Goal: Task Accomplishment & Management: Manage account settings

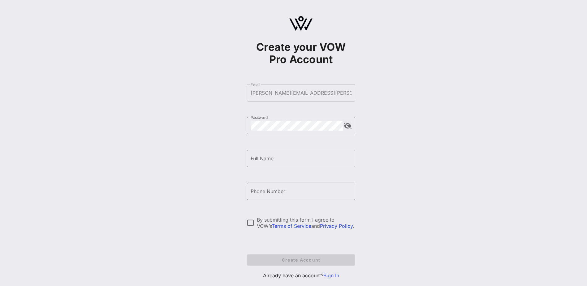
click at [337, 275] on link "Sign In" at bounding box center [331, 275] width 16 height 6
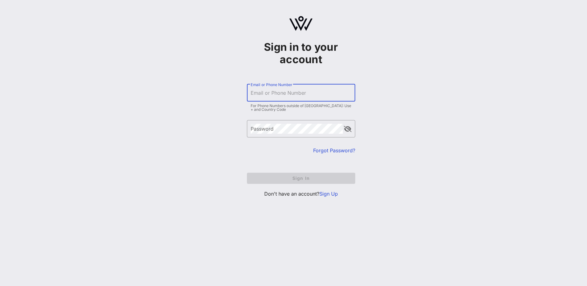
click at [269, 97] on input "Email or Phone Number" at bounding box center [301, 93] width 101 height 10
type input "[PERSON_NAME][EMAIL_ADDRESS][PERSON_NAME][DOMAIN_NAME]"
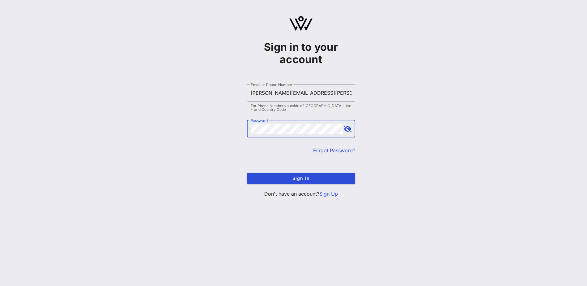
click at [342, 129] on div "​ Password" at bounding box center [301, 128] width 108 height 17
click at [346, 127] on button "append icon" at bounding box center [348, 129] width 8 height 6
click at [302, 184] on form "​ Email or Phone Number [PERSON_NAME][EMAIL_ADDRESS][PERSON_NAME][DOMAIN_NAME] …" at bounding box center [301, 134] width 108 height 112
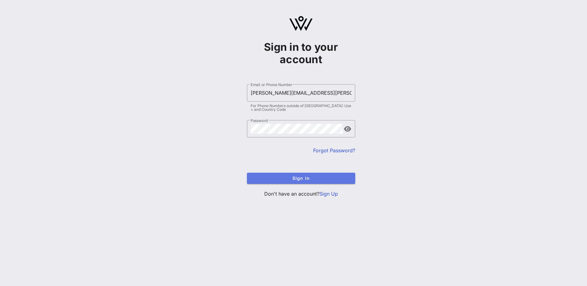
click at [302, 179] on span "Sign In" at bounding box center [301, 177] width 98 height 5
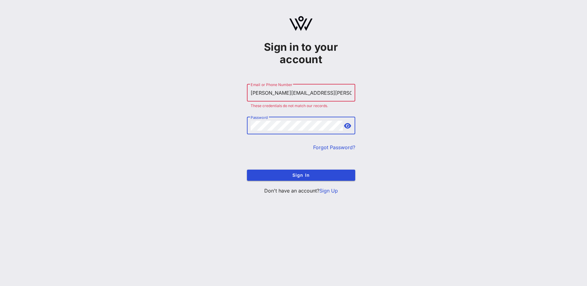
click at [166, 142] on div "Sign in to your account ​ Email or Phone Number [PERSON_NAME][EMAIL_ADDRESS][PE…" at bounding box center [301, 107] width 572 height 215
click at [247, 170] on button "Sign In" at bounding box center [301, 175] width 108 height 11
click at [183, 125] on div "Sign in to your account ​ Email or Phone Number [PERSON_NAME][EMAIL_ADDRESS][PE…" at bounding box center [301, 107] width 572 height 215
click at [247, 170] on button "Sign In" at bounding box center [301, 175] width 108 height 11
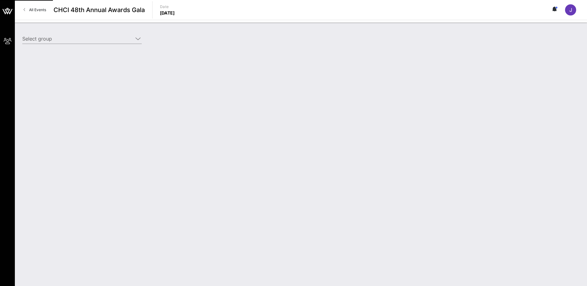
type input "Salt River Project (Salt River Project) [[PERSON_NAME], [PERSON_NAME][EMAIL_ADD…"
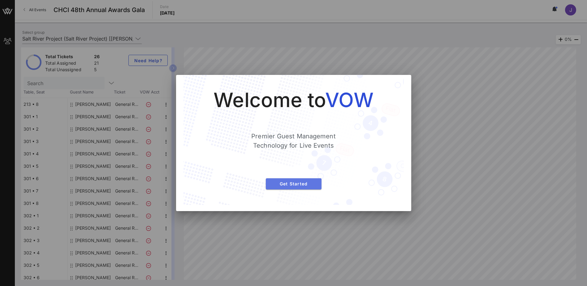
click at [290, 183] on span "Get Started" at bounding box center [294, 183] width 46 height 5
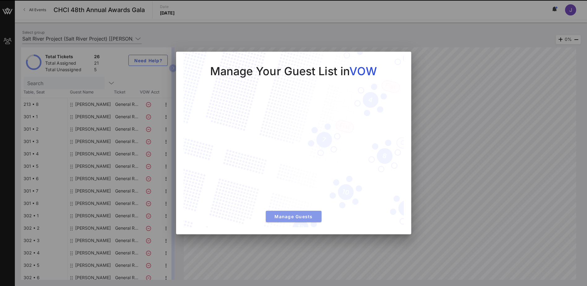
click at [290, 216] on span "Manage Guests" at bounding box center [294, 216] width 46 height 5
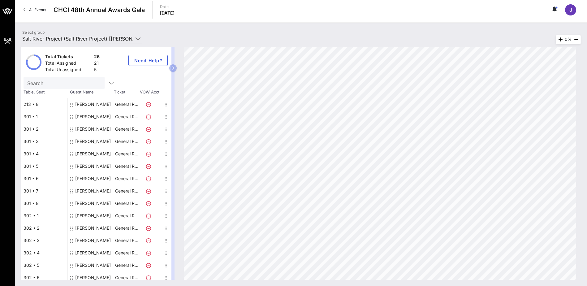
click at [94, 103] on div "[PERSON_NAME]" at bounding box center [93, 104] width 36 height 12
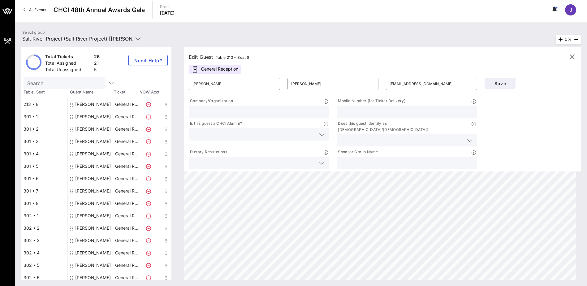
click at [148, 104] on icon at bounding box center [148, 104] width 5 height 5
click at [147, 104] on icon at bounding box center [148, 104] width 5 height 5
click at [166, 104] on icon "button" at bounding box center [165, 104] width 7 height 7
click at [176, 118] on div "Delete" at bounding box center [181, 118] width 12 height 5
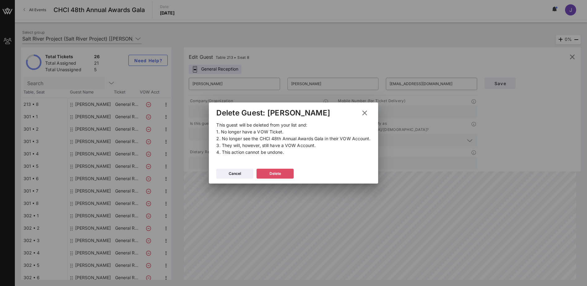
click at [273, 172] on icon at bounding box center [275, 173] width 4 height 5
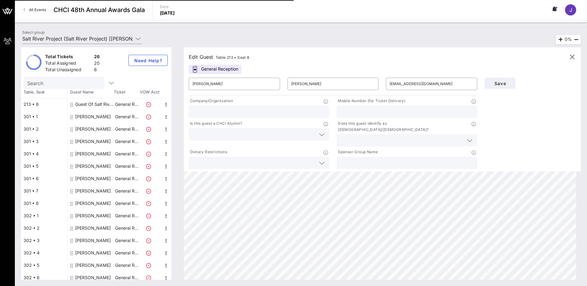
click at [94, 105] on div "Guest Of Salt River Project" at bounding box center [94, 104] width 39 height 12
type input "Guest Of"
type input "Salt River Project"
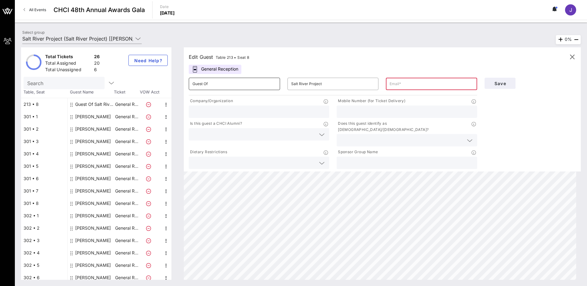
click at [209, 83] on input "Guest Of" at bounding box center [234, 84] width 84 height 10
click at [208, 84] on input "Guest Of" at bounding box center [234, 84] width 84 height 10
type input "Melody"
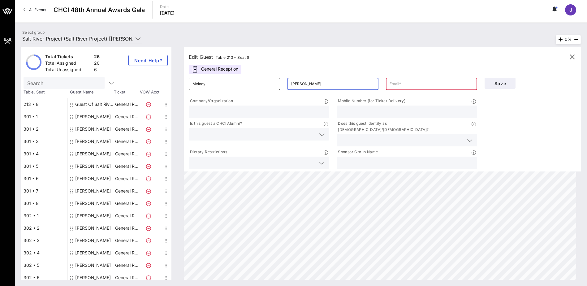
type input "[PERSON_NAME]"
paste input "[EMAIL_ADDRESS][DOMAIN_NAME]"
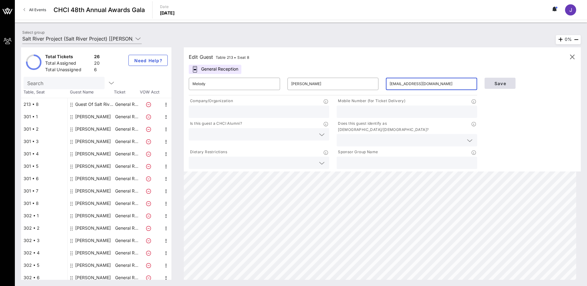
type input "[EMAIL_ADDRESS][DOMAIN_NAME]"
click at [500, 83] on span "Save" at bounding box center [499, 83] width 21 height 5
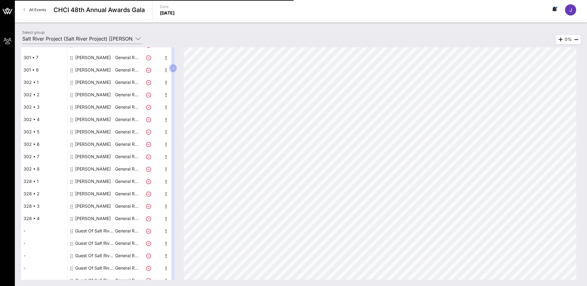
scroll to position [140, 0]
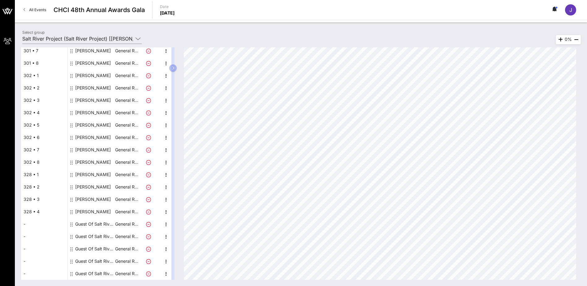
click at [96, 223] on div "Guest Of Salt River Project" at bounding box center [94, 224] width 39 height 12
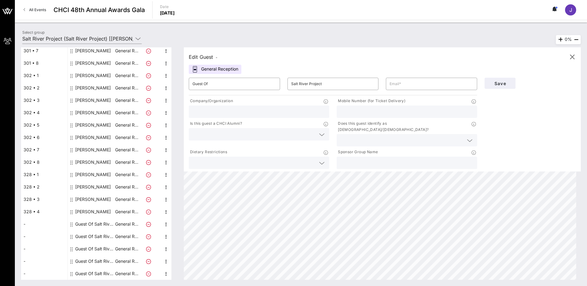
click at [100, 221] on div "Guest Of Salt River Project" at bounding box center [94, 224] width 39 height 12
click at [218, 82] on input "Guest Of" at bounding box center [234, 84] width 84 height 10
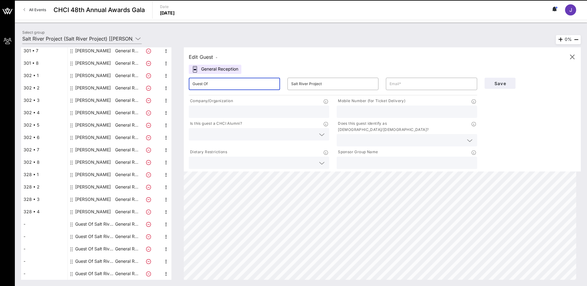
drag, startPoint x: 218, startPoint y: 82, endPoint x: 174, endPoint y: 89, distance: 43.9
click at [176, 90] on div "Total Tickets 26 Total Assigned 21 Total Unassigned 5 Need Help? Search Table, …" at bounding box center [301, 163] width 560 height 232
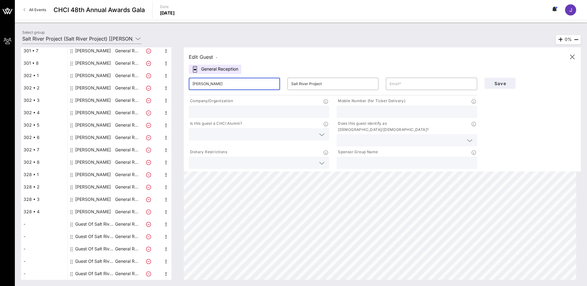
type input "[PERSON_NAME]"
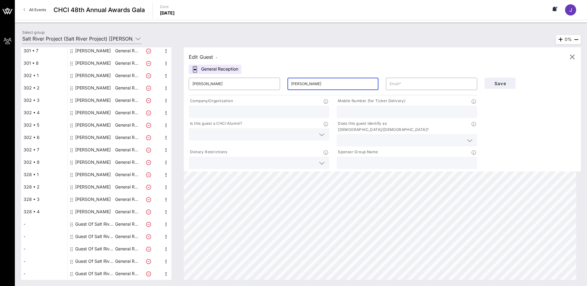
type input "[PERSON_NAME]"
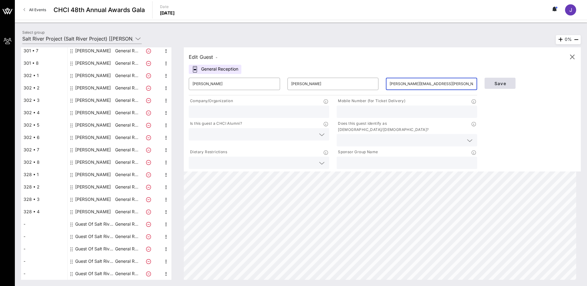
type input "[PERSON_NAME][EMAIL_ADDRESS][PERSON_NAME][DOMAIN_NAME]"
click at [499, 87] on button "Save" at bounding box center [499, 83] width 31 height 11
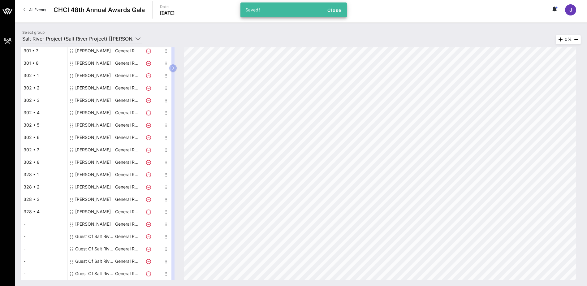
click at [89, 235] on div "Guest Of Salt River Project" at bounding box center [94, 236] width 39 height 12
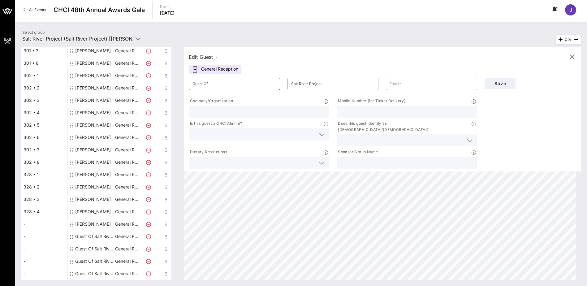
click at [212, 83] on input "Guest Of" at bounding box center [234, 84] width 84 height 10
click at [256, 85] on input "Guest Of" at bounding box center [234, 84] width 84 height 10
type input "[PERSON_NAME]"
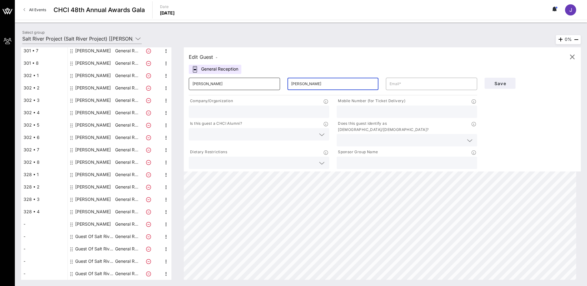
type input "[PERSON_NAME]"
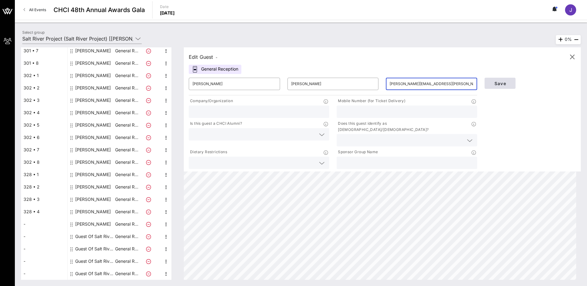
type input "[PERSON_NAME][EMAIL_ADDRESS][PERSON_NAME][DOMAIN_NAME]"
click at [503, 84] on span "Save" at bounding box center [499, 83] width 21 height 5
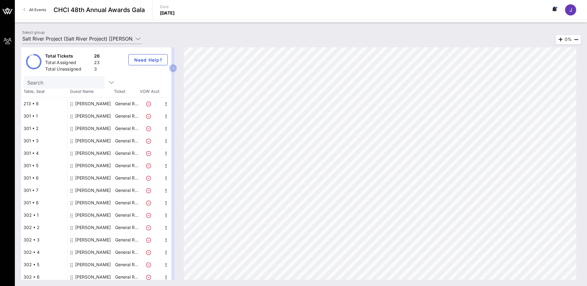
scroll to position [0, 0]
click at [30, 103] on div "213 • 8" at bounding box center [44, 104] width 46 height 12
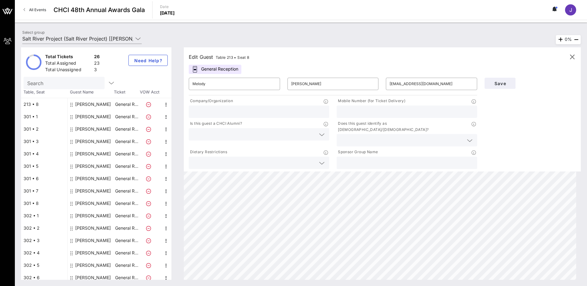
click at [238, 57] on span "Table 213 • Seat 8" at bounding box center [233, 57] width 34 height 5
click at [108, 84] on icon "button" at bounding box center [111, 82] width 7 height 7
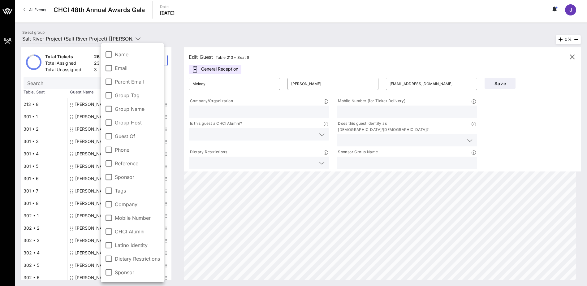
click at [81, 86] on input "Search" at bounding box center [63, 83] width 72 height 8
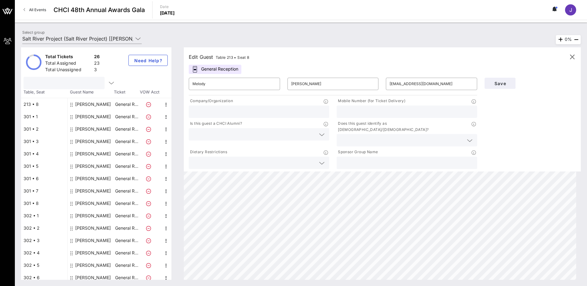
click at [36, 93] on span "Table, Seat" at bounding box center [44, 92] width 46 height 6
click at [24, 94] on span "Table, Seat" at bounding box center [44, 92] width 46 height 6
click at [81, 94] on span "Guest Name" at bounding box center [90, 92] width 46 height 6
click at [90, 42] on div "Total Tickets 26 Total Assigned 23 Total Unassigned 3 Need Help? Search Table, …" at bounding box center [301, 163] width 572 height 245
click at [92, 39] on input "Salt River Project (Salt River Project) [[PERSON_NAME], [PERSON_NAME][EMAIL_ADD…" at bounding box center [77, 39] width 111 height 10
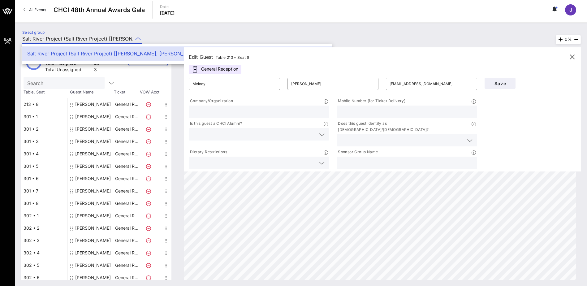
click at [138, 37] on icon at bounding box center [138, 38] width 6 height 7
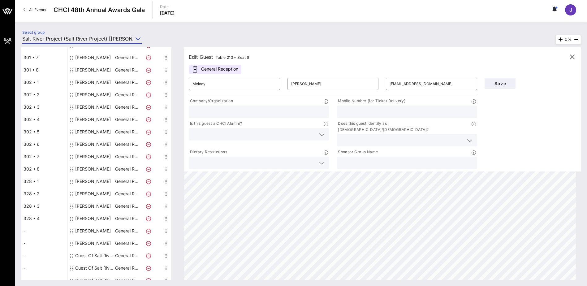
scroll to position [140, 0]
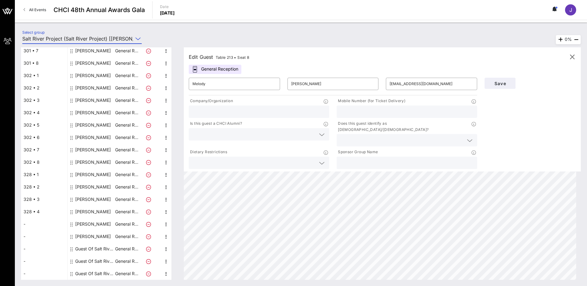
click at [103, 249] on div "Guest Of Salt River Project" at bounding box center [94, 249] width 39 height 12
type input "Guest Of"
type input "Salt River Project"
click at [103, 249] on div "Guest Of Salt River Project" at bounding box center [94, 249] width 39 height 12
click at [90, 249] on div "Guest Of Salt River Project" at bounding box center [94, 249] width 39 height 12
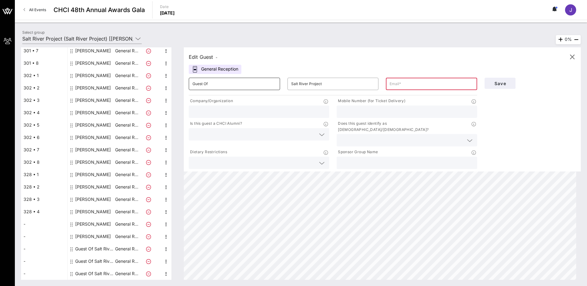
click at [241, 81] on input "Guest Of" at bounding box center [234, 84] width 84 height 10
click at [213, 82] on input "[PERSON_NAME]" at bounding box center [234, 84] width 84 height 10
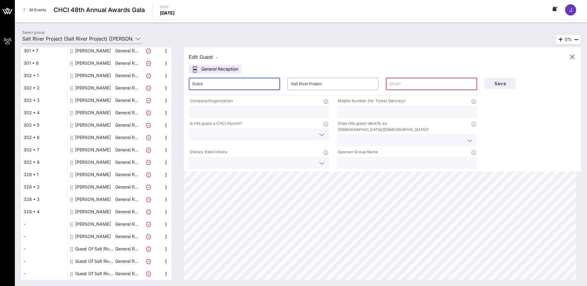
type input "Dulce"
type input "v"
type input "[PERSON_NAME]"
type input "d"
paste input "[EMAIL_ADDRESS][PERSON_NAME][DOMAIN_NAME]"
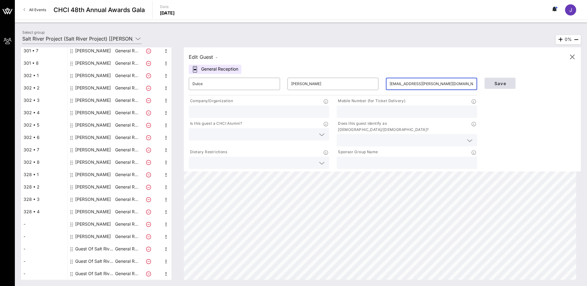
type input "[EMAIL_ADDRESS][PERSON_NAME][DOMAIN_NAME]"
click at [503, 83] on span "Save" at bounding box center [499, 83] width 21 height 5
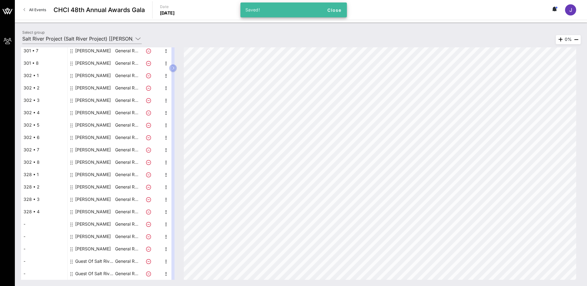
click at [91, 259] on div "Guest Of Salt River Project" at bounding box center [94, 261] width 39 height 12
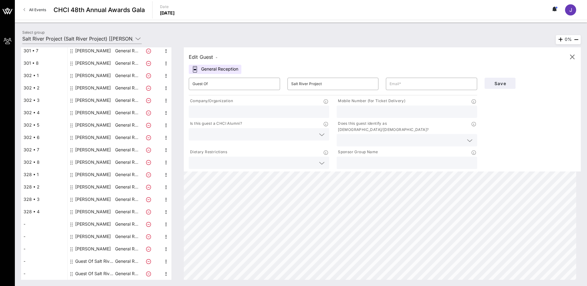
click at [89, 272] on div "Guest Of Salt River Project" at bounding box center [94, 273] width 39 height 12
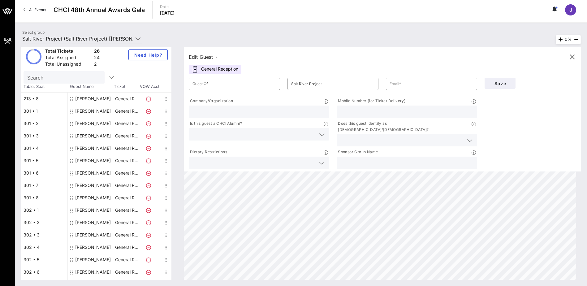
scroll to position [0, 0]
